Goal: Browse casually

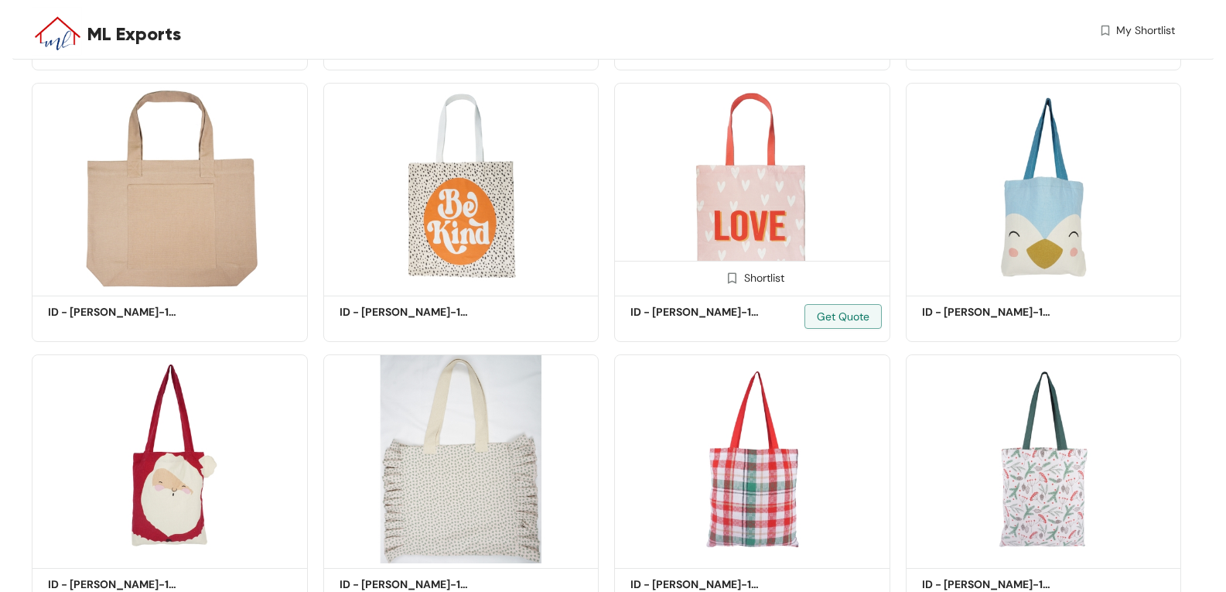
scroll to position [1063, 0]
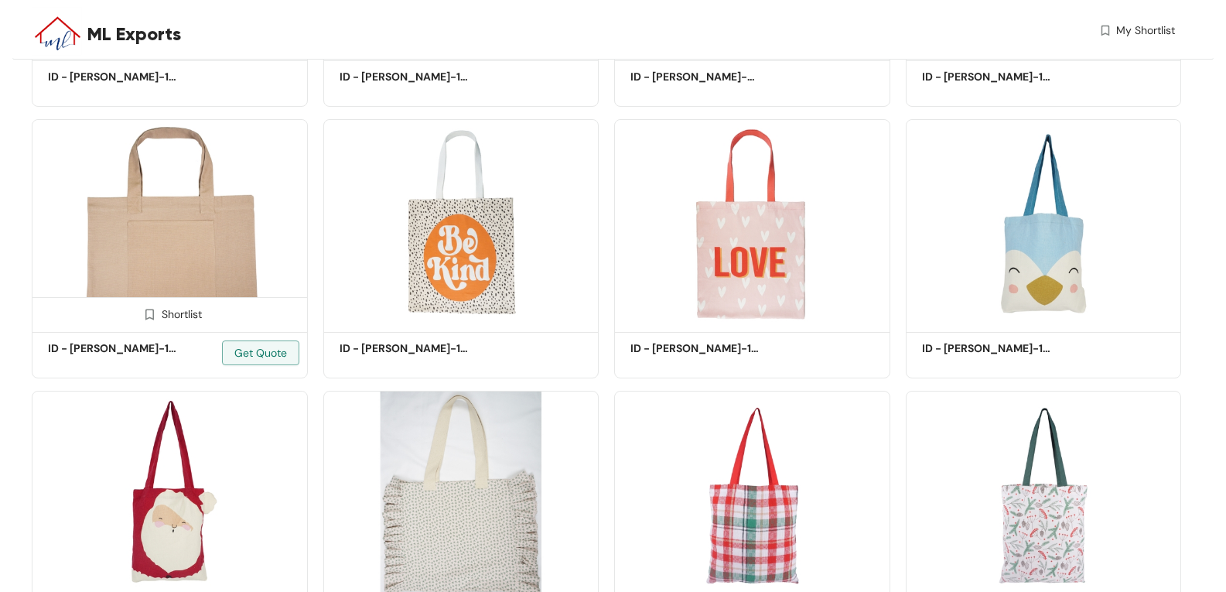
click at [282, 198] on img at bounding box center [170, 223] width 276 height 208
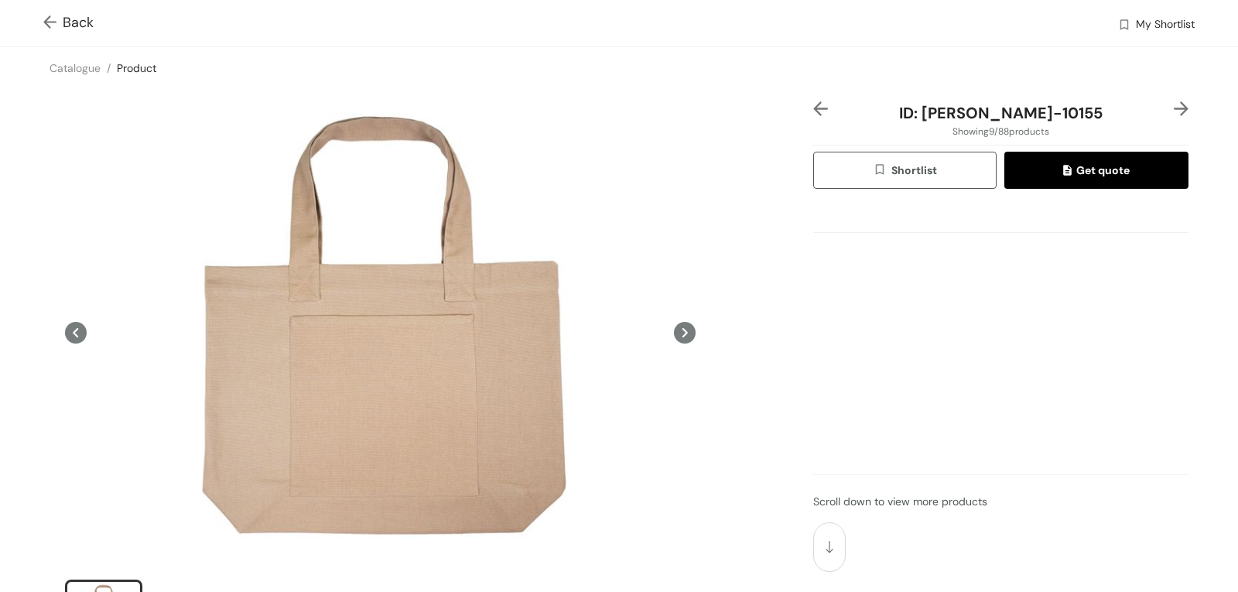
click at [680, 335] on icon at bounding box center [685, 333] width 22 height 22
click at [73, 334] on icon at bounding box center [76, 333] width 22 height 22
click at [50, 22] on img at bounding box center [52, 23] width 19 height 16
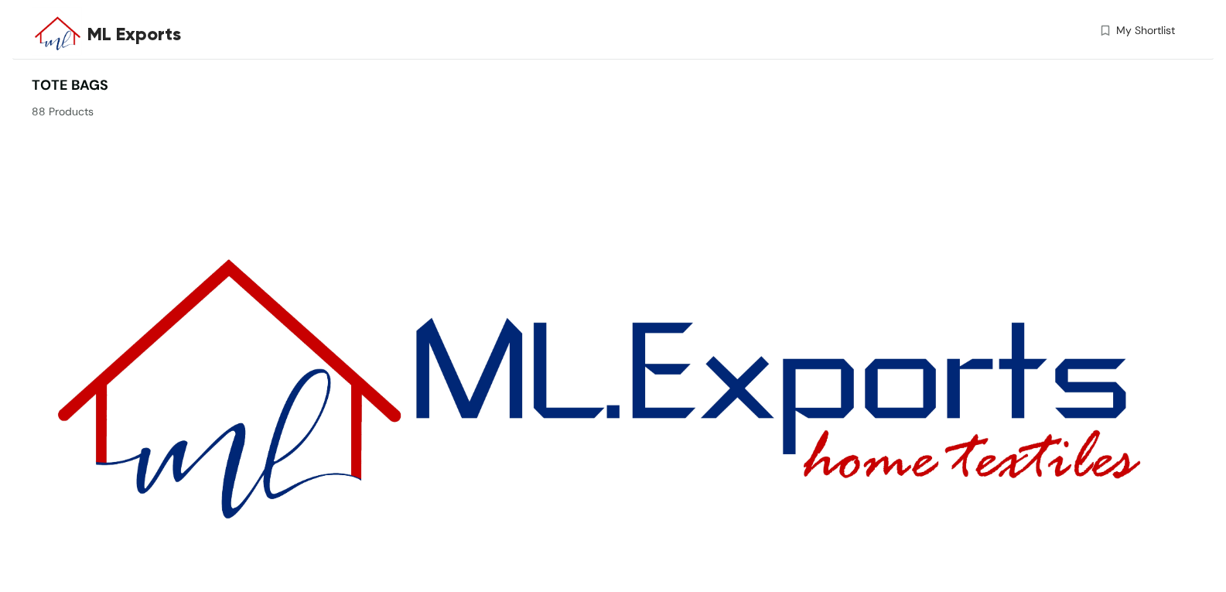
drag, startPoint x: 1219, startPoint y: 1, endPoint x: 713, endPoint y: 209, distance: 546.5
click at [713, 210] on img at bounding box center [607, 377] width 1150 height 498
